Goal: Task Accomplishment & Management: Use online tool/utility

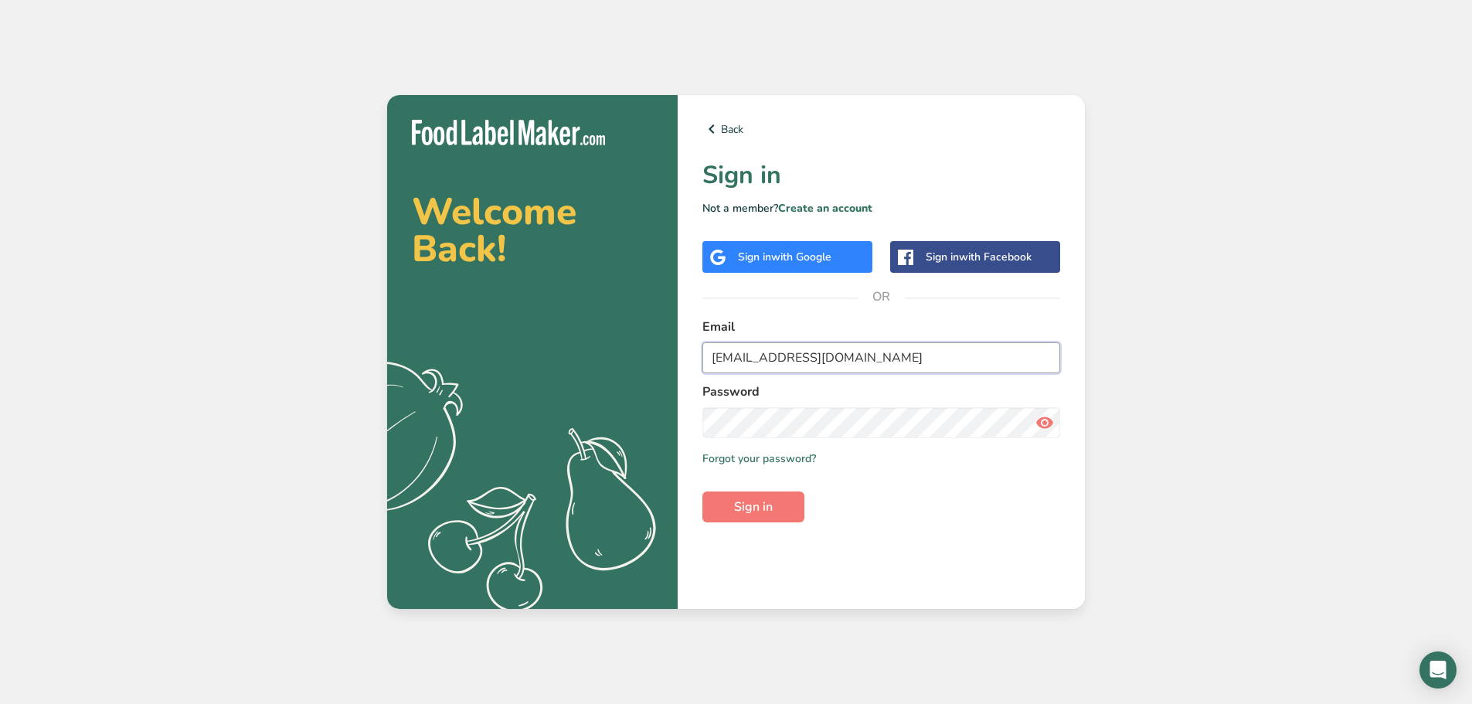
click at [787, 359] on input "[EMAIL_ADDRESS][DOMAIN_NAME]" at bounding box center [881, 357] width 358 height 31
click at [787, 359] on input "test1234x5@gmail.com" at bounding box center [881, 357] width 358 height 31
type input "a.essam@foodlabelmaker.com"
click at [702, 491] on button "Sign in" at bounding box center [753, 506] width 102 height 31
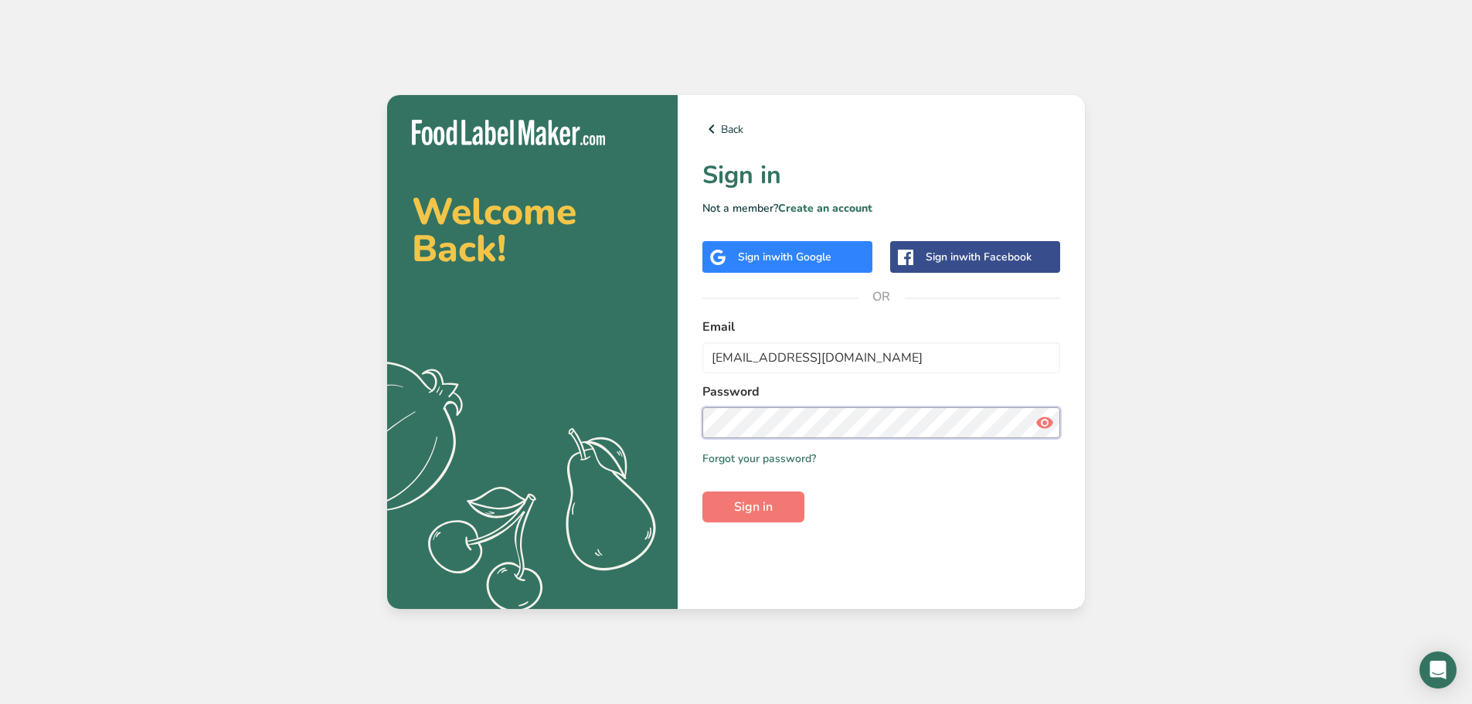
click at [702, 491] on button "Sign in" at bounding box center [753, 506] width 102 height 31
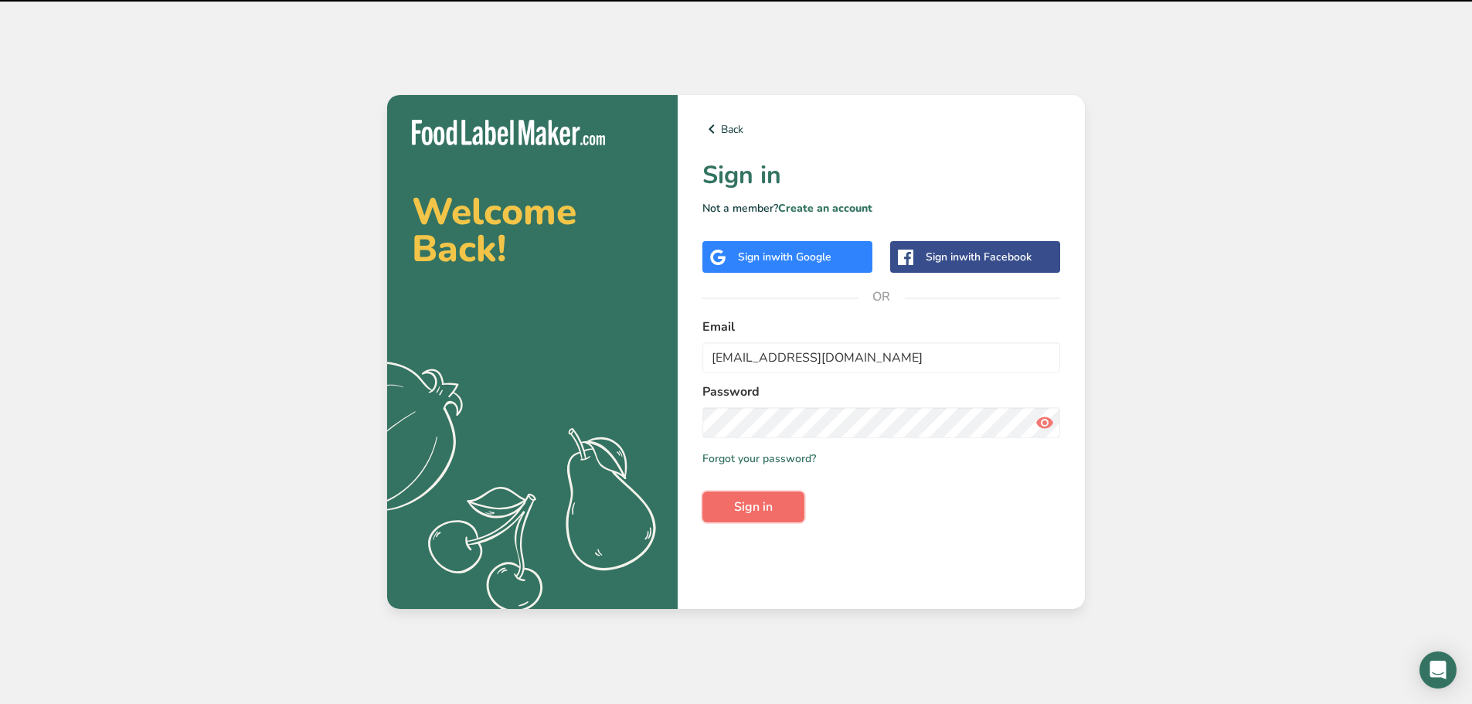
click at [734, 495] on button "Sign in" at bounding box center [753, 506] width 102 height 31
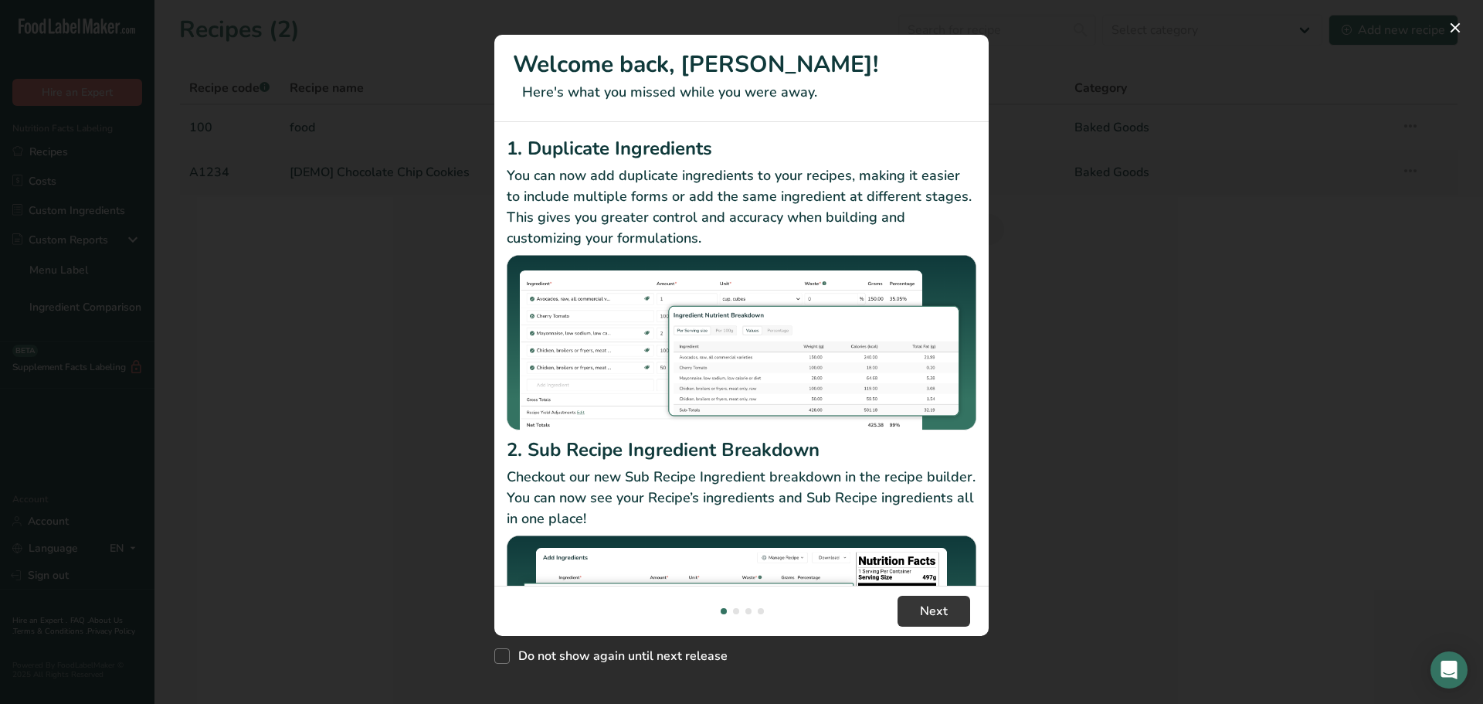
click at [1042, 518] on div "New Features" at bounding box center [741, 352] width 1483 height 704
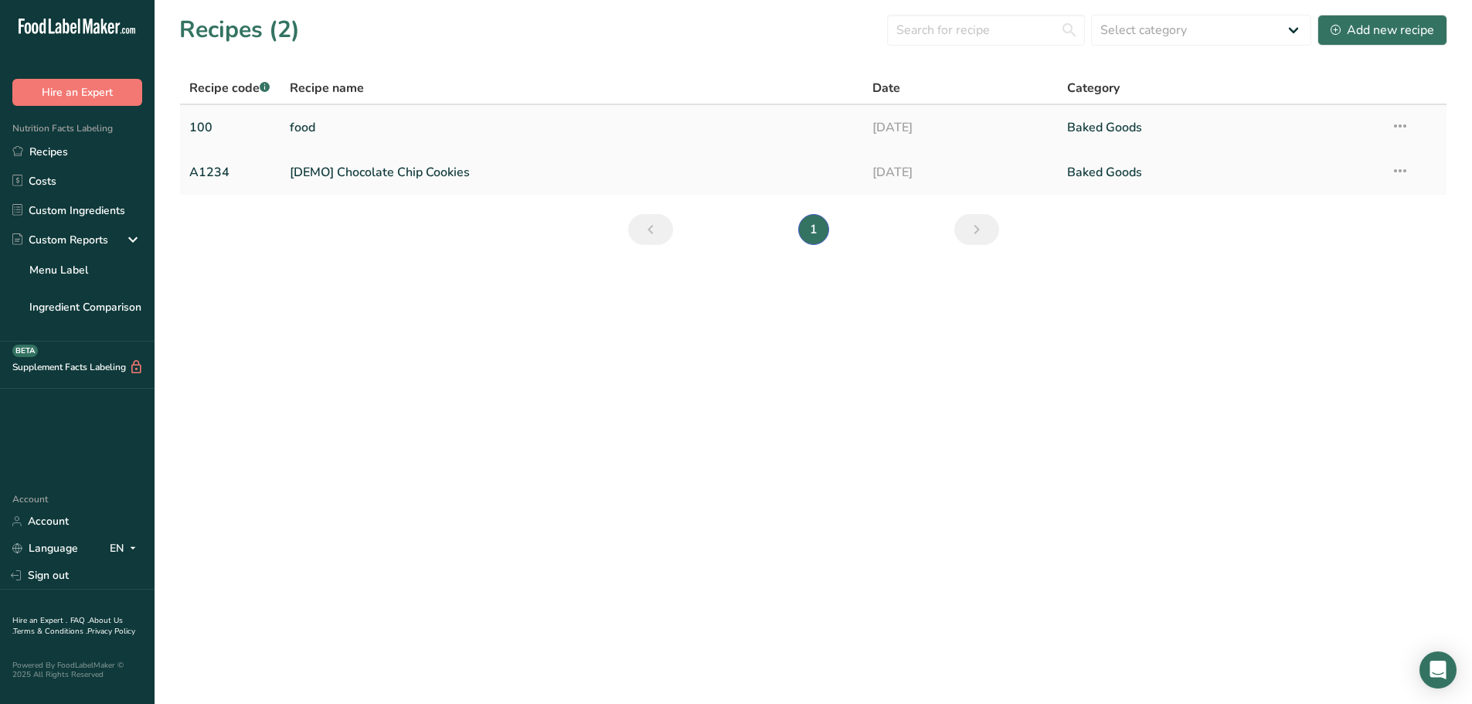
click at [327, 131] on link "food" at bounding box center [572, 127] width 565 height 32
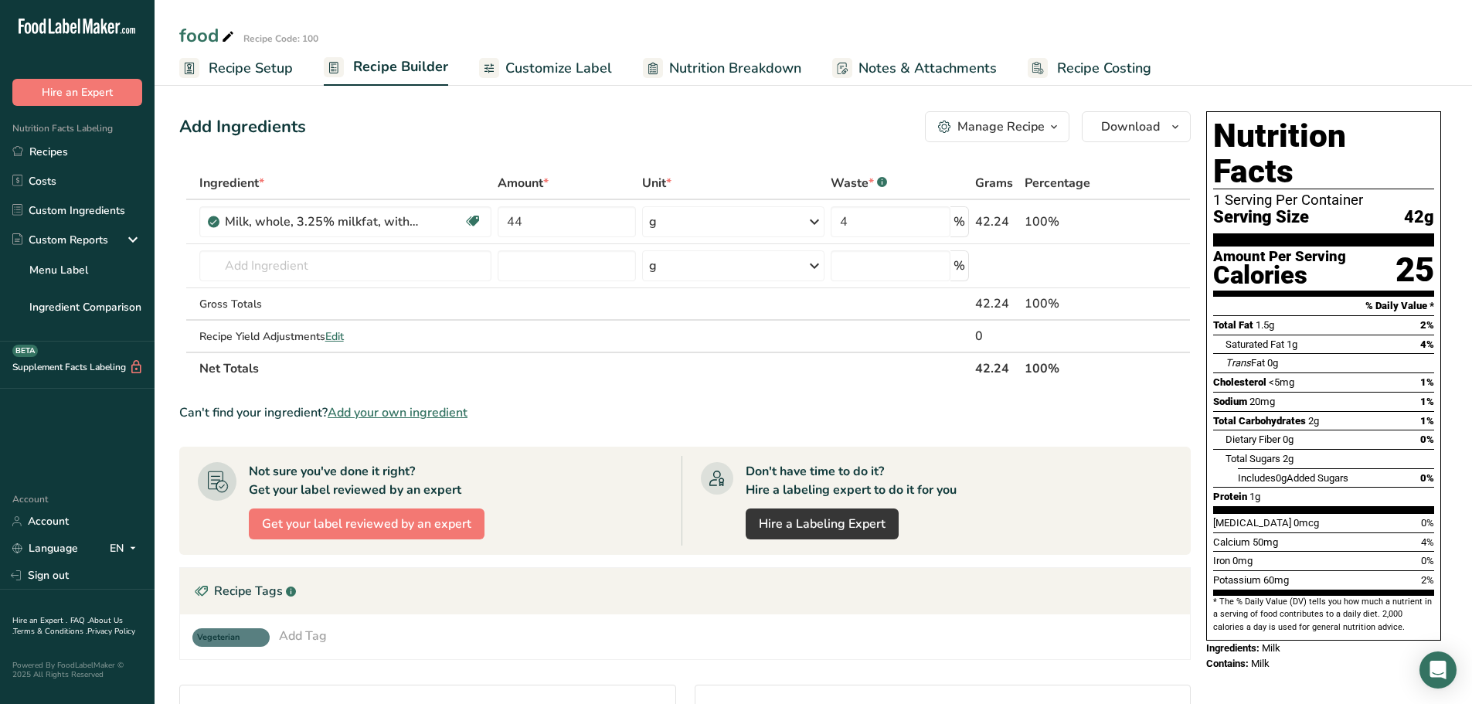
click at [277, 78] on span "Recipe Setup" at bounding box center [251, 68] width 84 height 21
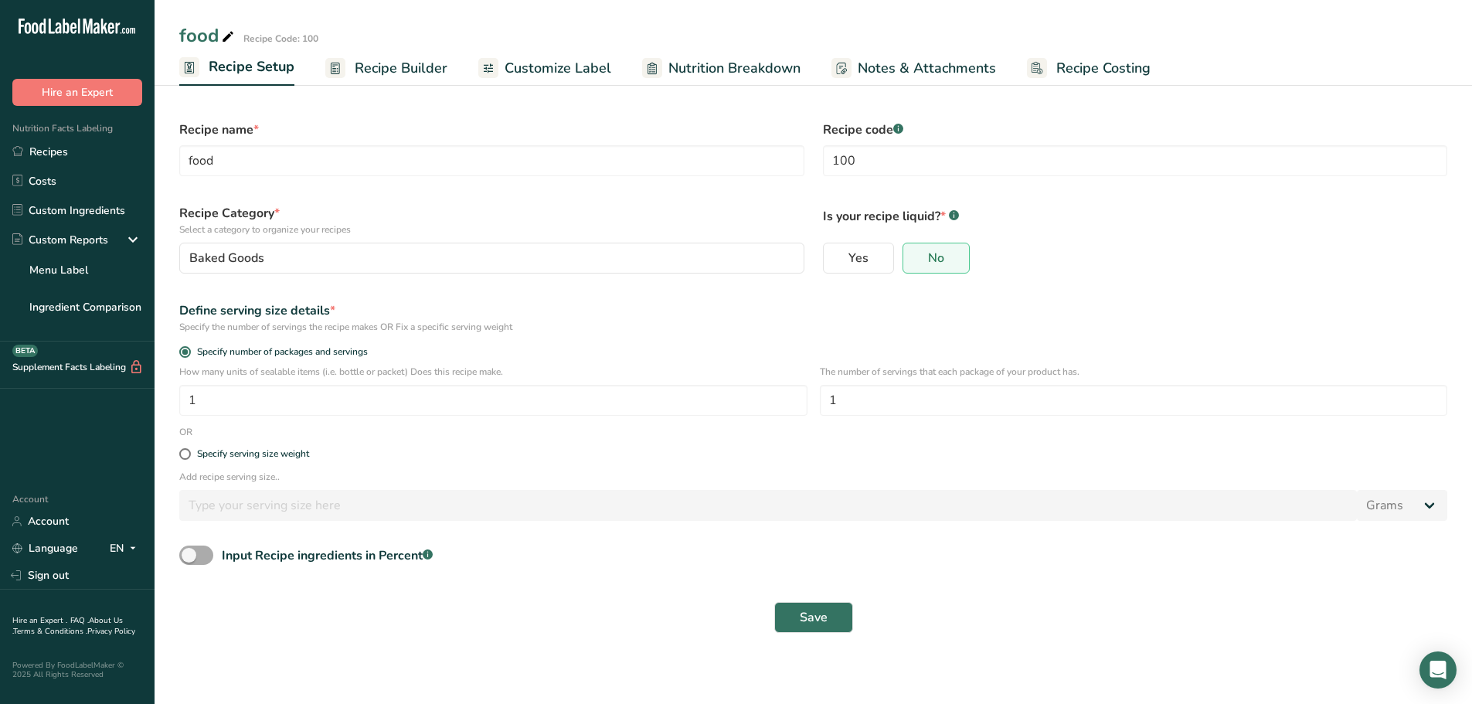
click at [193, 553] on span at bounding box center [196, 554] width 34 height 19
click at [189, 553] on input "Input Recipe ingredients in Percent .a-a{fill:#347362;}.b-a{fill:#fff;}" at bounding box center [184, 555] width 10 height 10
checkbox input "true"
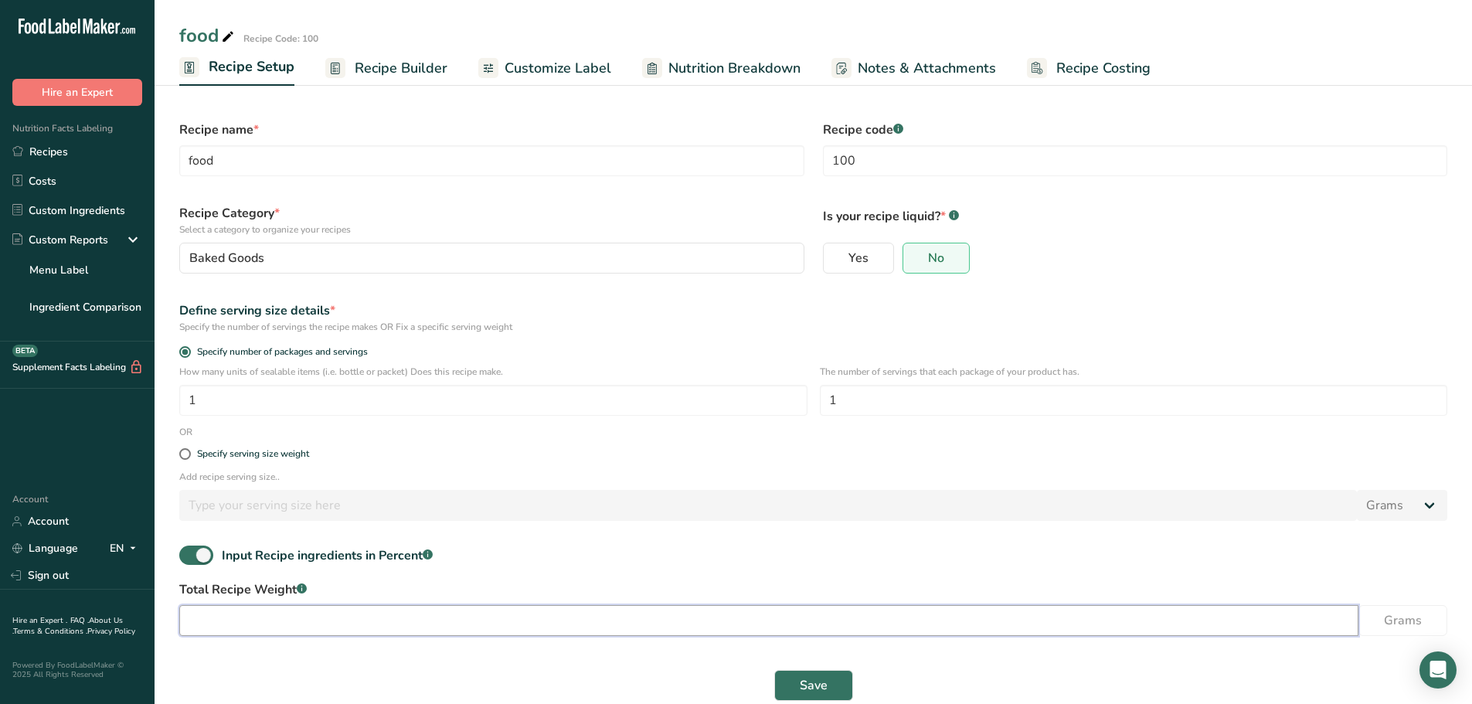
drag, startPoint x: 309, startPoint y: 608, endPoint x: 500, endPoint y: 642, distance: 193.8
click at [309, 609] on input "number" at bounding box center [768, 620] width 1179 height 31
type input "11"
click at [783, 691] on button "Save" at bounding box center [813, 685] width 79 height 31
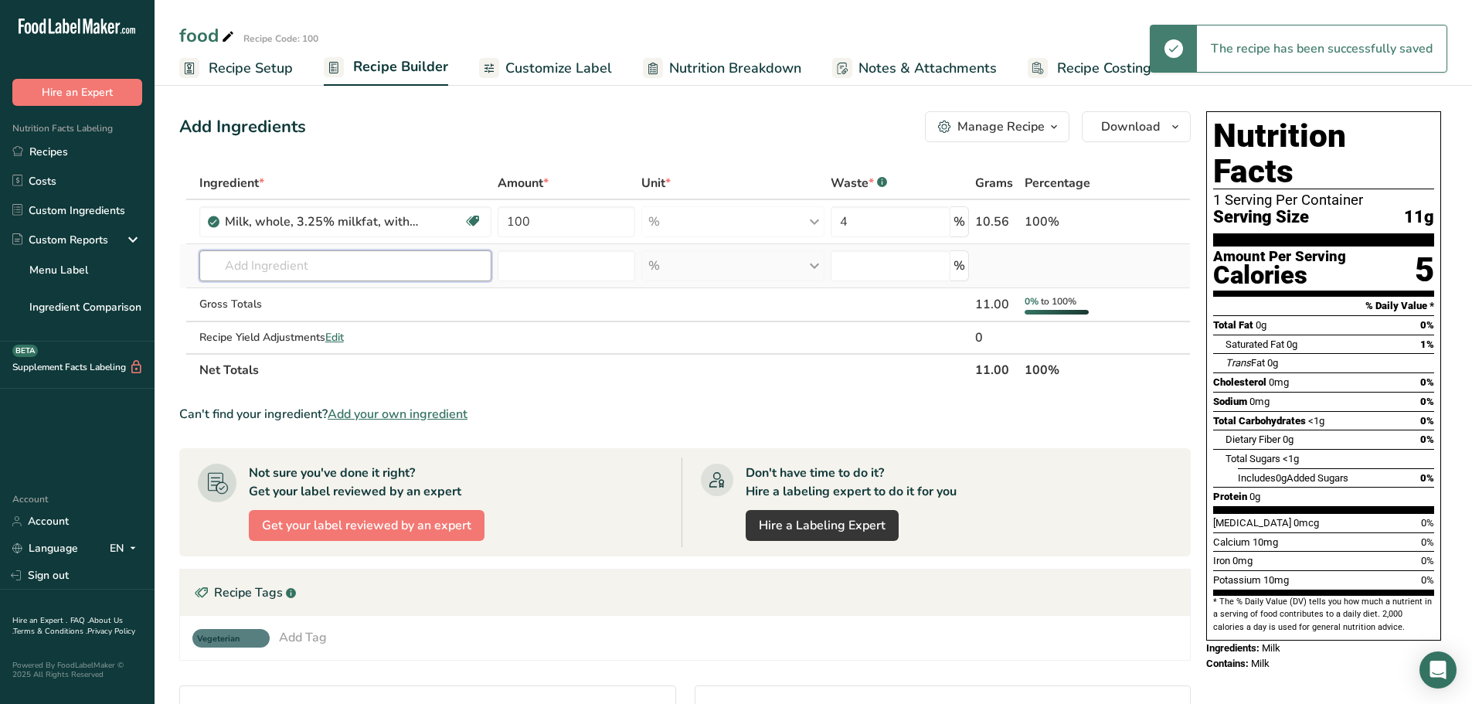
click at [355, 268] on input "text" at bounding box center [345, 265] width 293 height 31
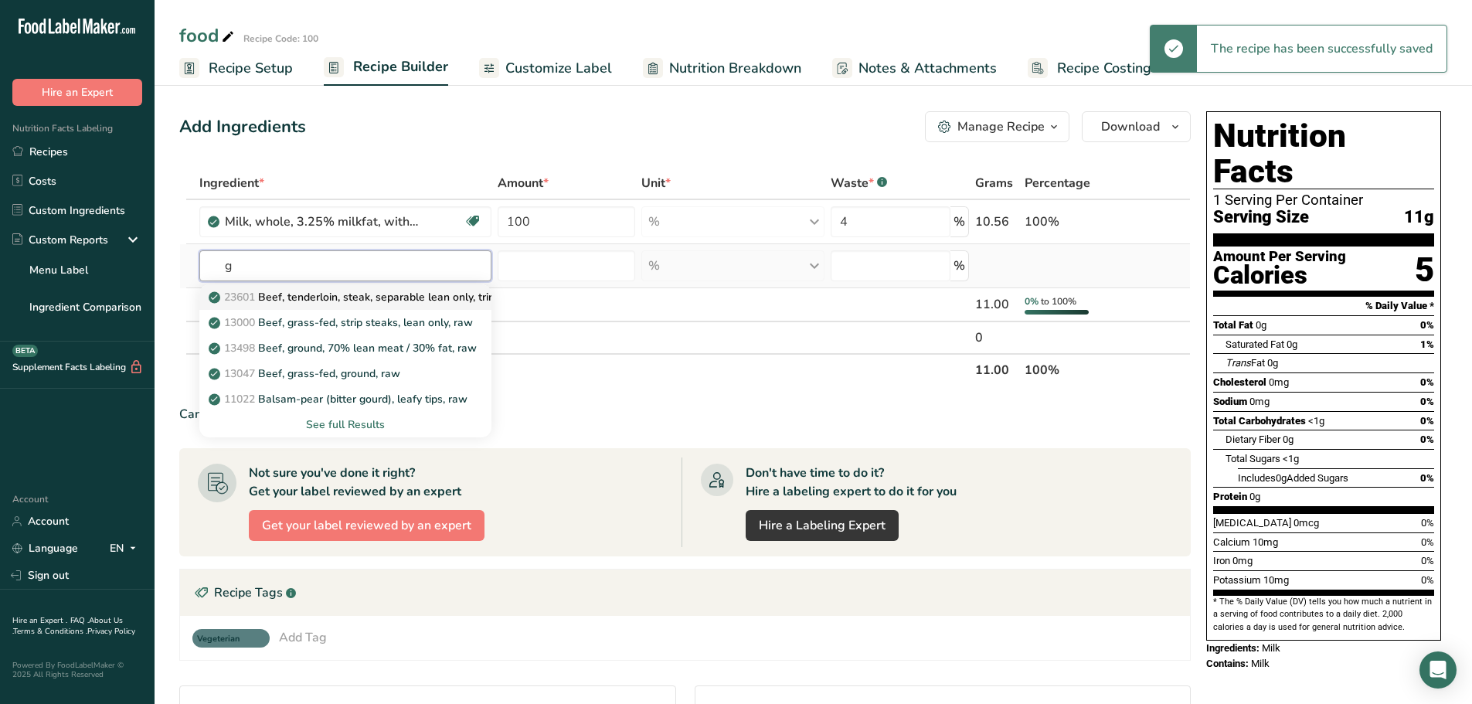
type input "g"
click at [328, 299] on p "23601 Beef, tenderloin, steak, separable lean only, trimmed to 1/8" fat, all gr…" at bounding box center [432, 297] width 440 height 16
type input "Beef, tenderloin, steak, separable lean only, trimmed to 1/8" fat, all grades, …"
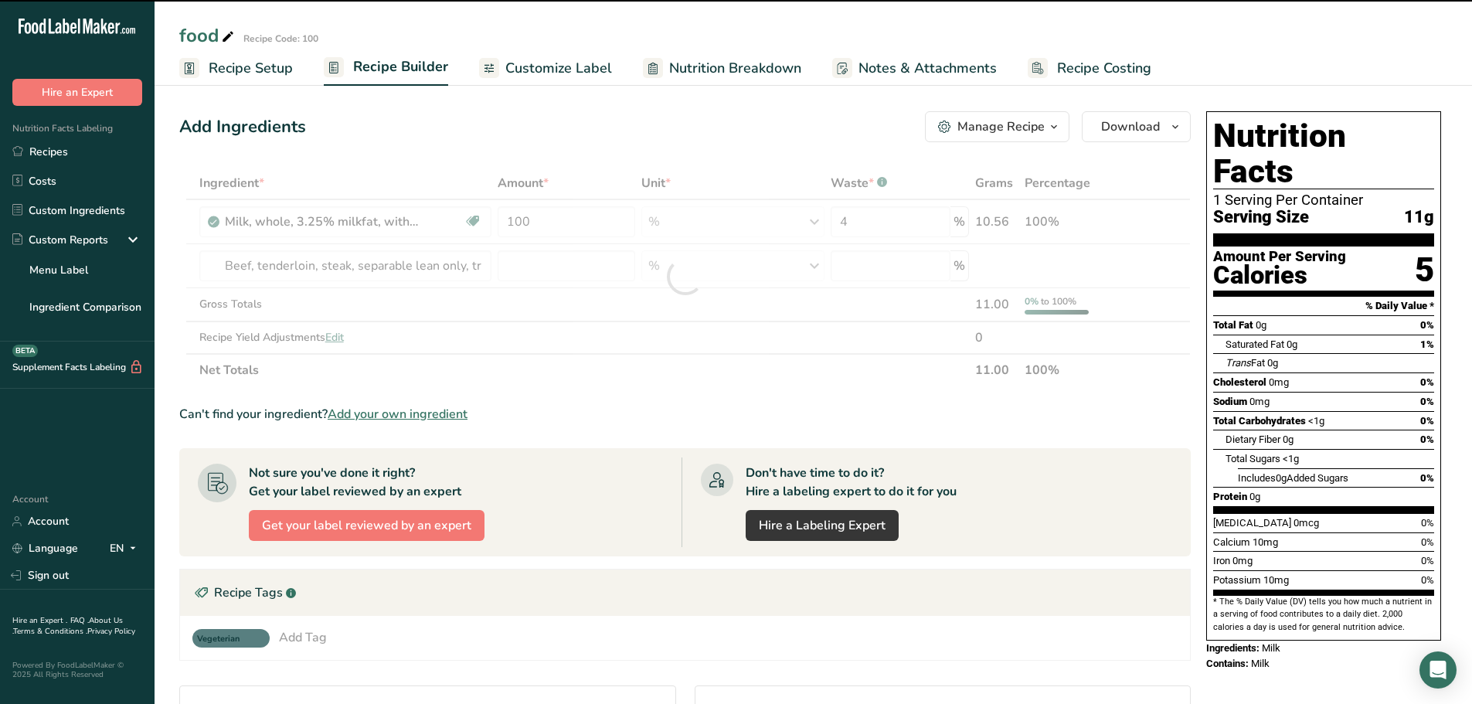
type input "0"
